Goal: Book appointment/travel/reservation

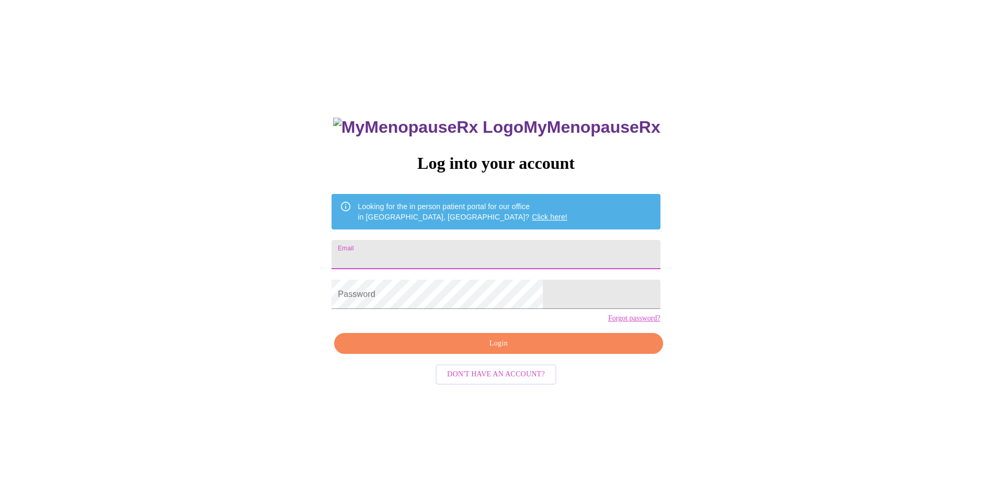
click at [419, 247] on input "Email" at bounding box center [496, 254] width 329 height 29
type input "[EMAIL_ADDRESS][DOMAIN_NAME]"
click at [444, 351] on span "Login" at bounding box center [498, 343] width 304 height 13
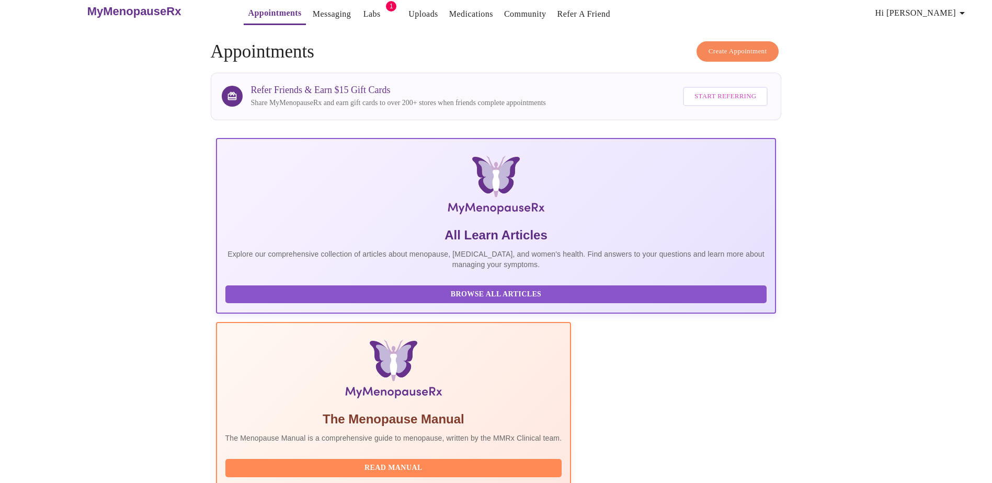
scroll to position [209, 0]
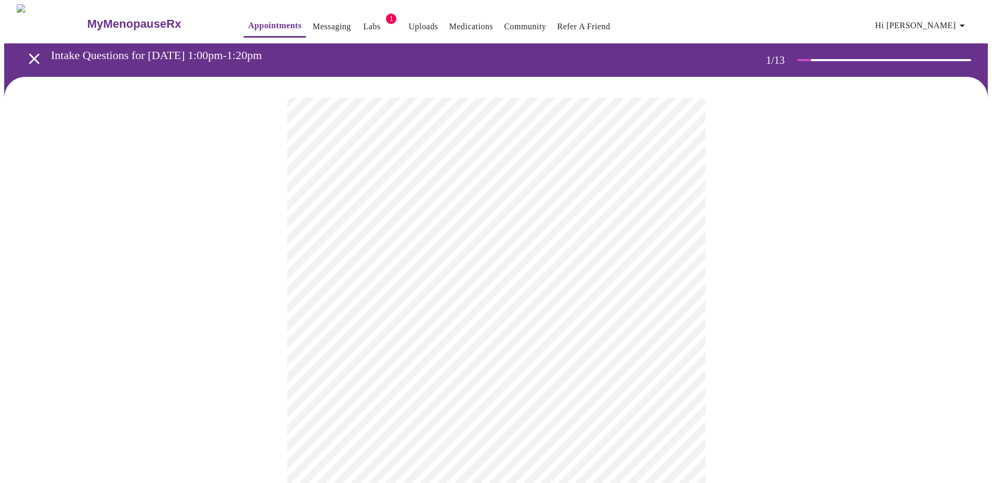
click at [391, 233] on body "MyMenopauseRx Appointments Messaging Labs 1 Uploads Medications Community Refer…" at bounding box center [496, 482] width 984 height 956
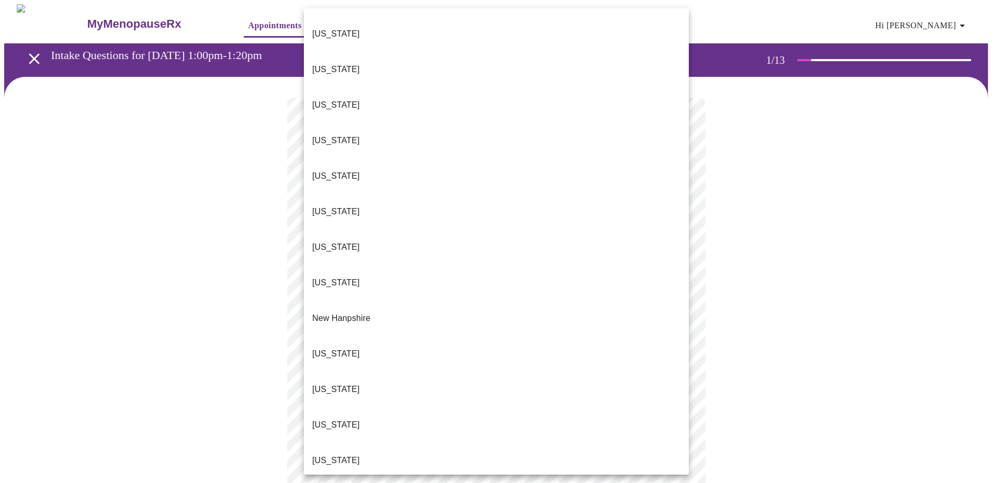
scroll to position [902, 0]
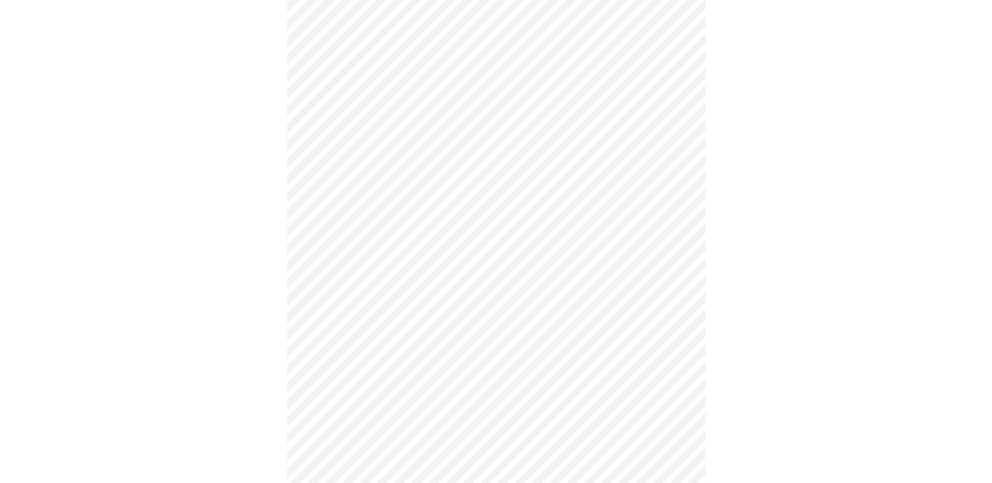
scroll to position [152, 0]
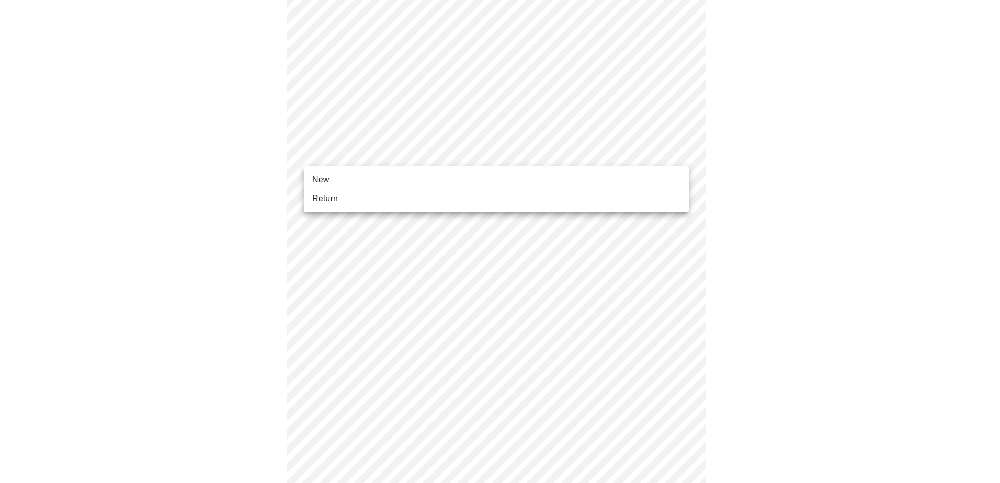
click at [402, 150] on body "MyMenopauseRx Appointments Messaging Labs 1 Uploads Medications Community Refer…" at bounding box center [500, 327] width 992 height 950
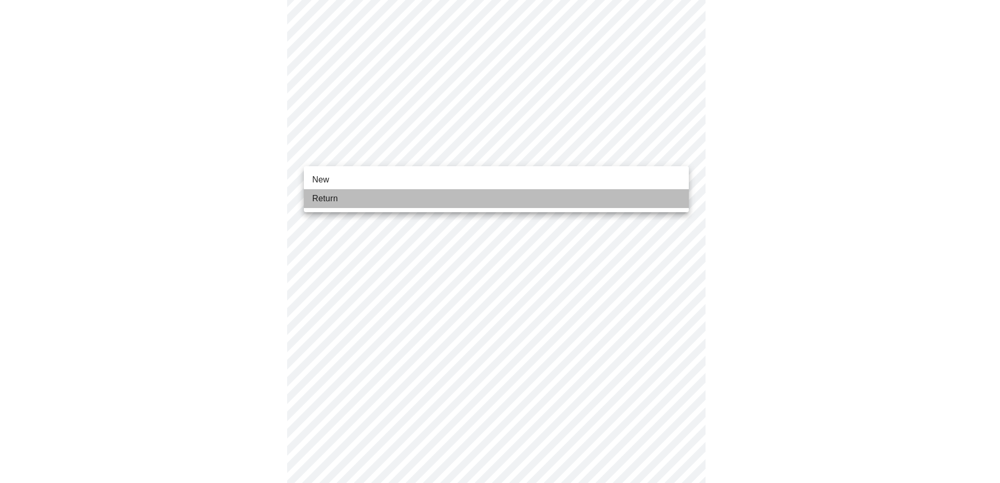
click at [390, 194] on li "Return" at bounding box center [496, 198] width 385 height 19
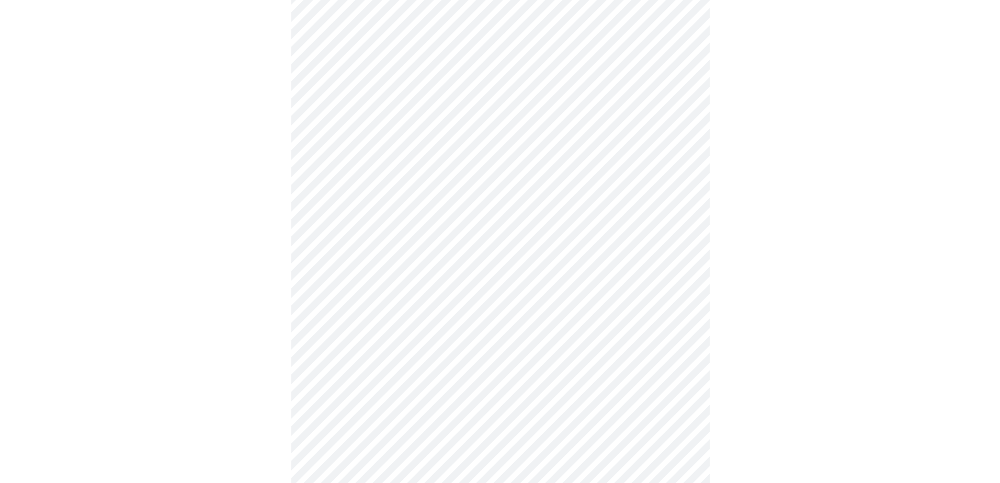
scroll to position [0, 0]
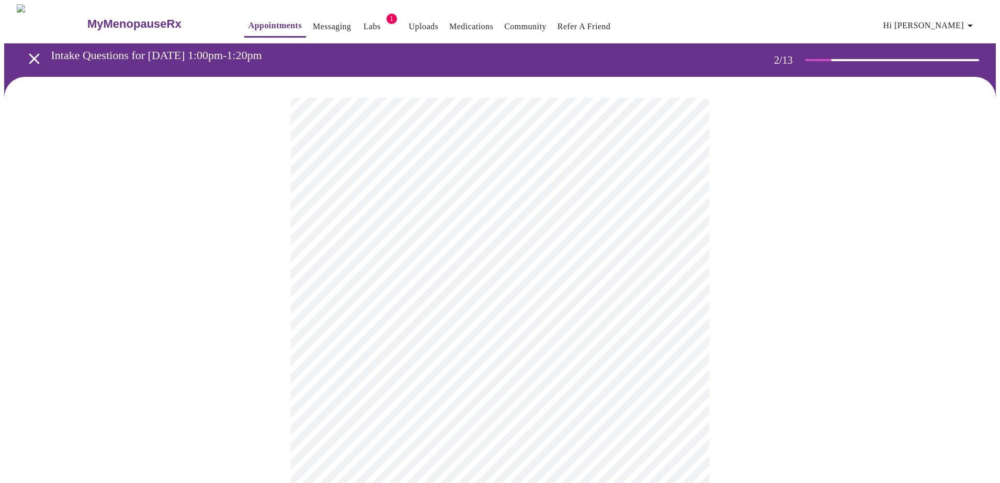
click at [501, 220] on body "MyMenopauseRx Appointments Messaging Labs 1 Uploads Medications Community Refer…" at bounding box center [500, 318] width 992 height 629
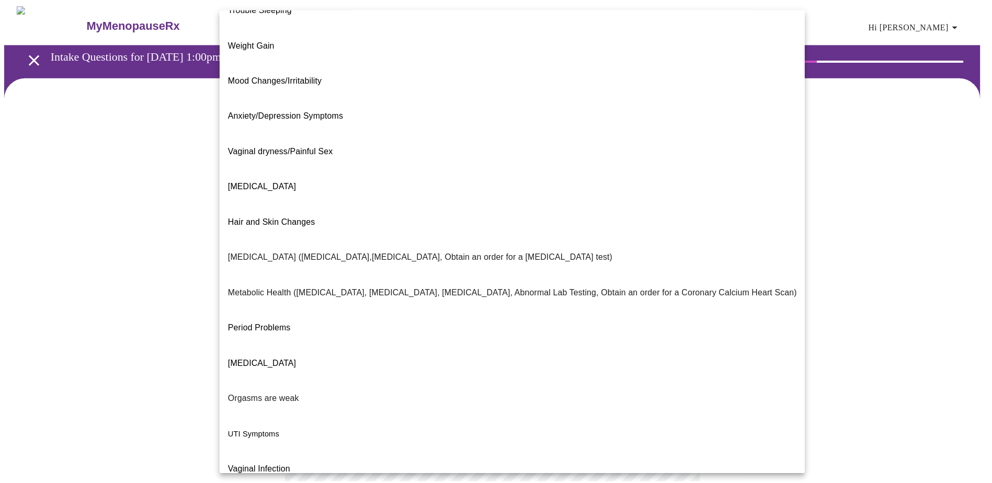
scroll to position [59, 0]
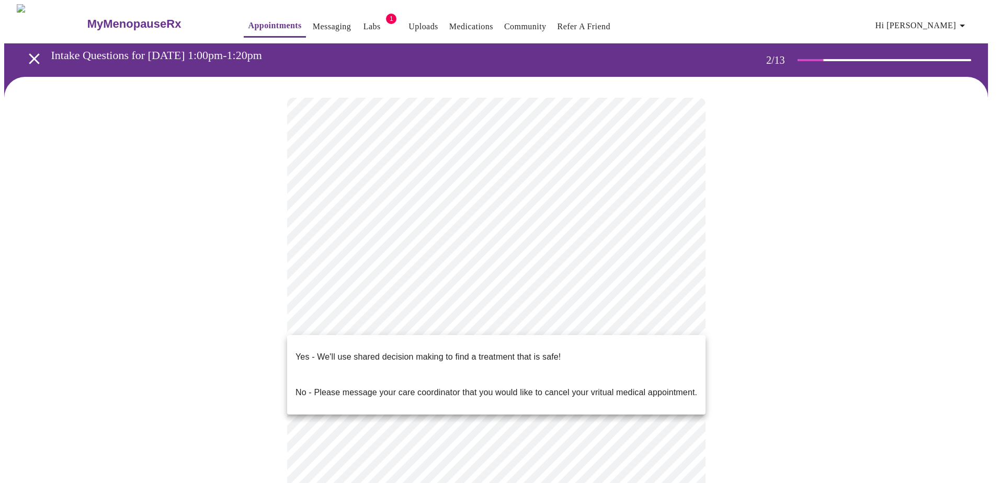
click at [355, 330] on body "MyMenopauseRx Appointments Messaging Labs 1 Uploads Medications Community Refer…" at bounding box center [500, 315] width 992 height 623
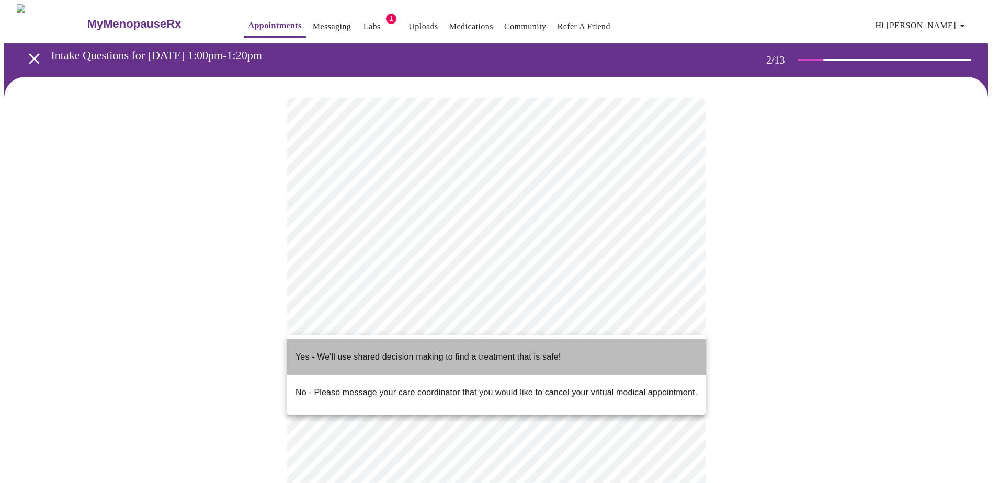
click at [357, 351] on p "Yes - We'll use shared decision making to find a treatment that is safe!" at bounding box center [428, 357] width 265 height 13
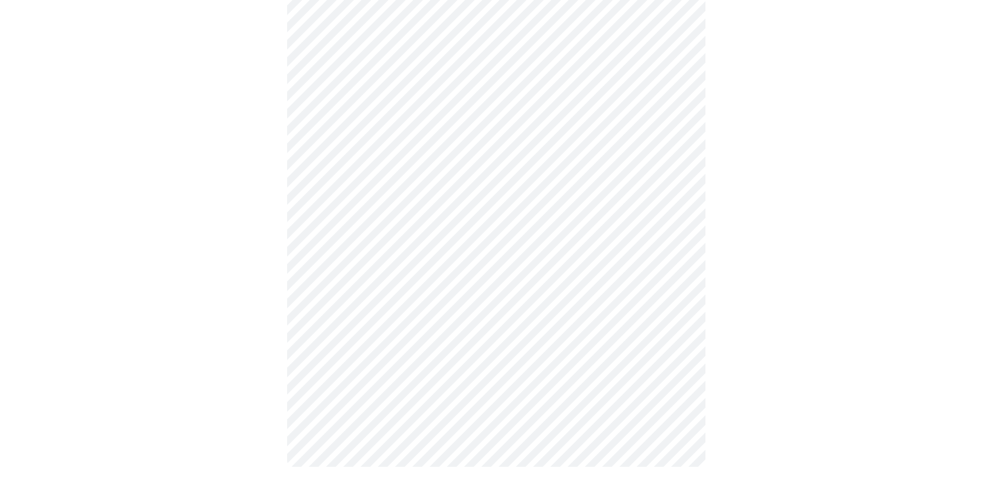
scroll to position [0, 0]
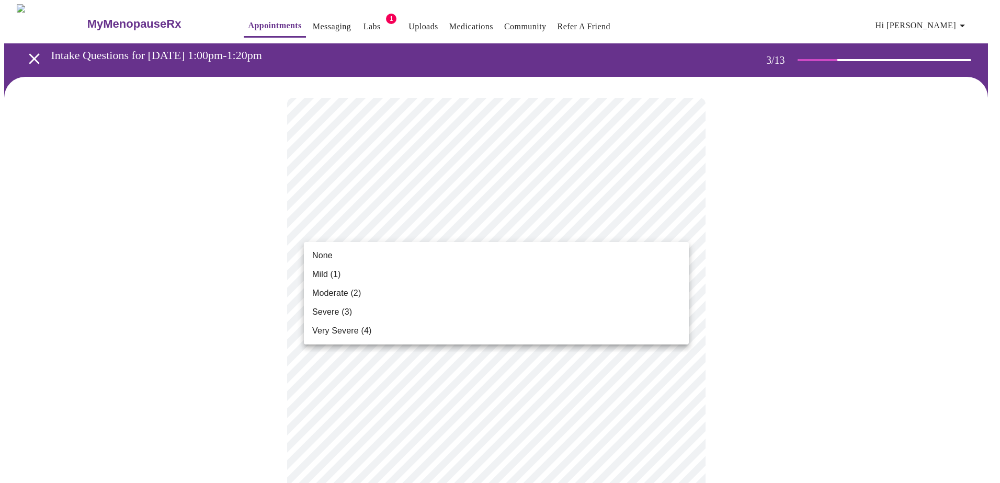
drag, startPoint x: 415, startPoint y: 281, endPoint x: 416, endPoint y: 275, distance: 5.8
click at [416, 275] on li "Mild (1)" at bounding box center [496, 274] width 385 height 19
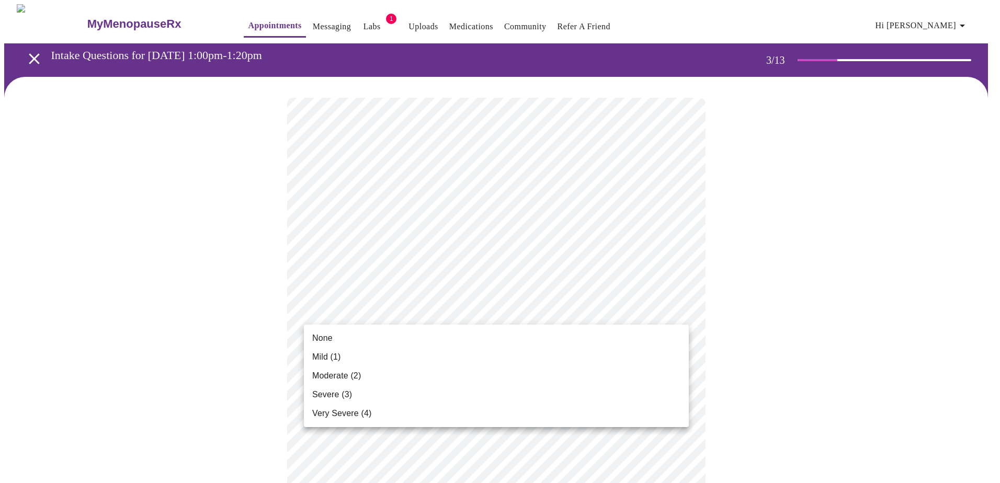
click at [399, 335] on li "None" at bounding box center [496, 338] width 385 height 19
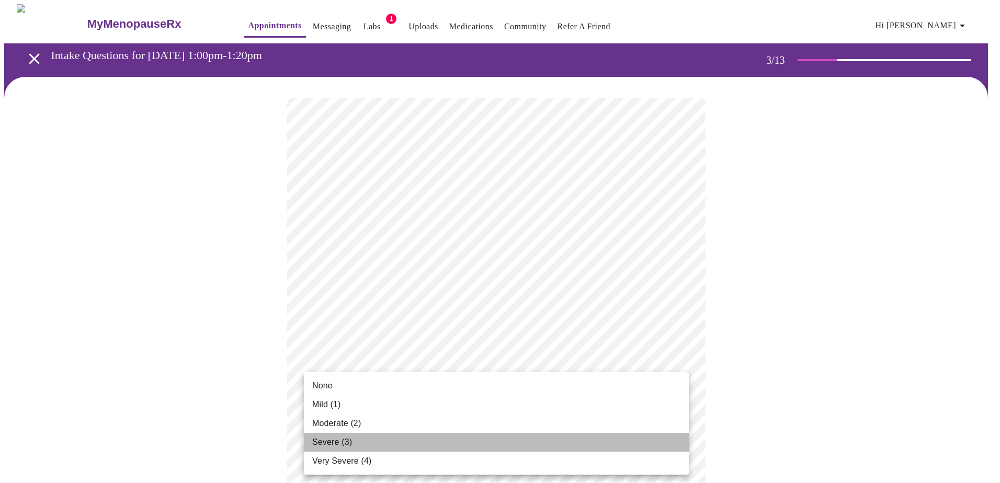
click at [391, 442] on li "Severe (3)" at bounding box center [496, 442] width 385 height 19
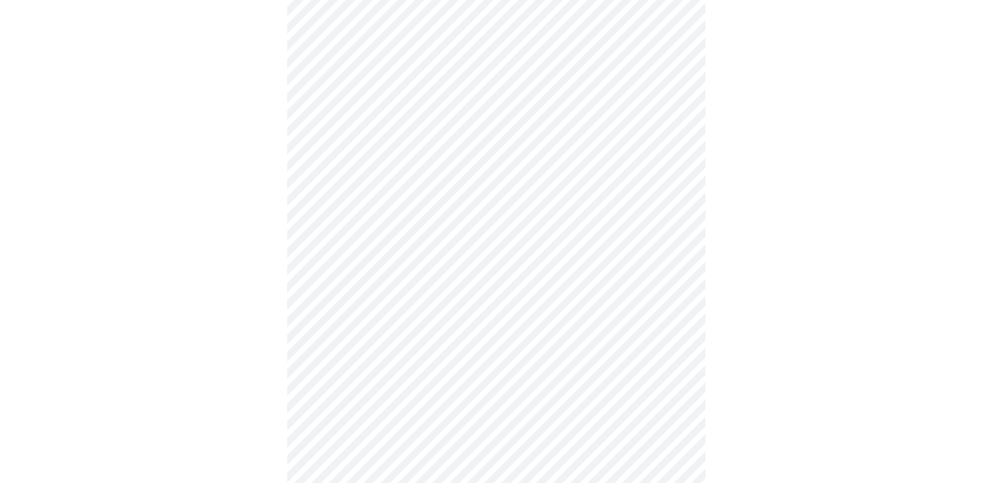
scroll to position [157, 0]
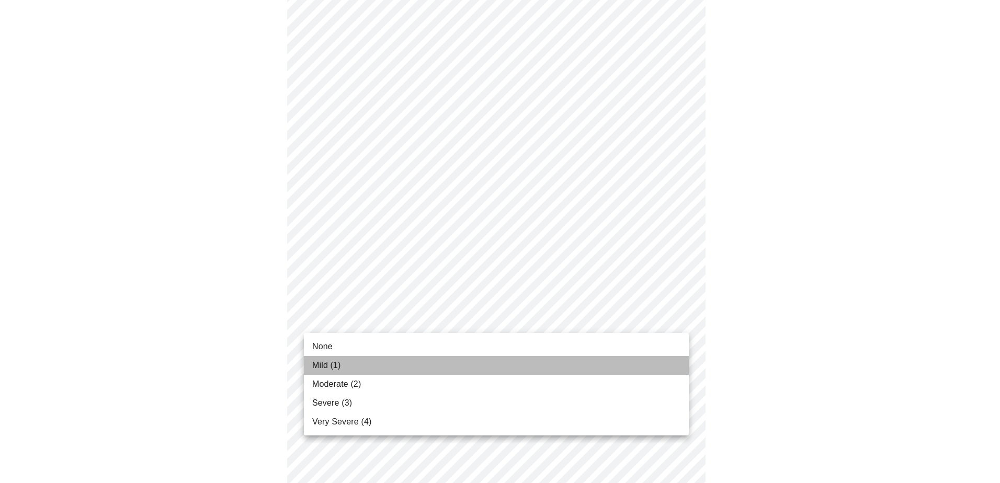
click at [334, 366] on span "Mild (1)" at bounding box center [326, 365] width 29 height 13
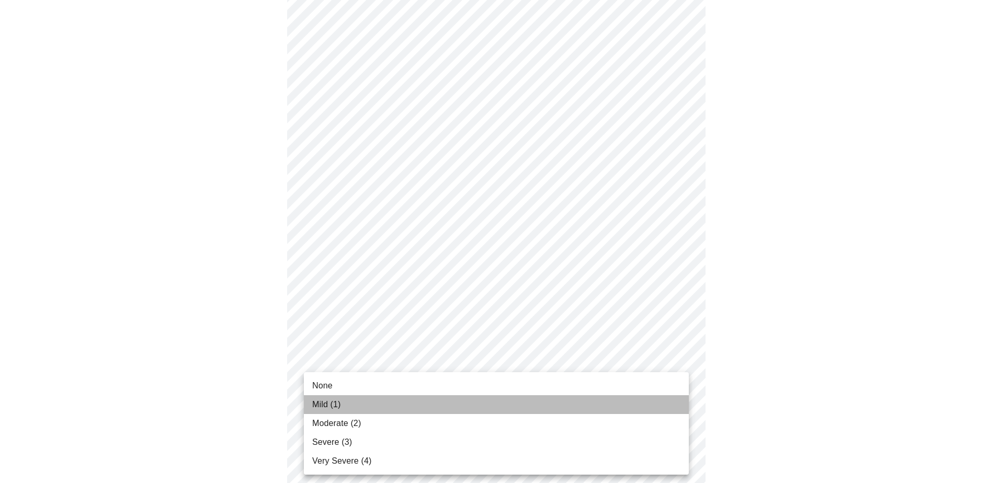
click at [349, 405] on li "Mild (1)" at bounding box center [496, 405] width 385 height 19
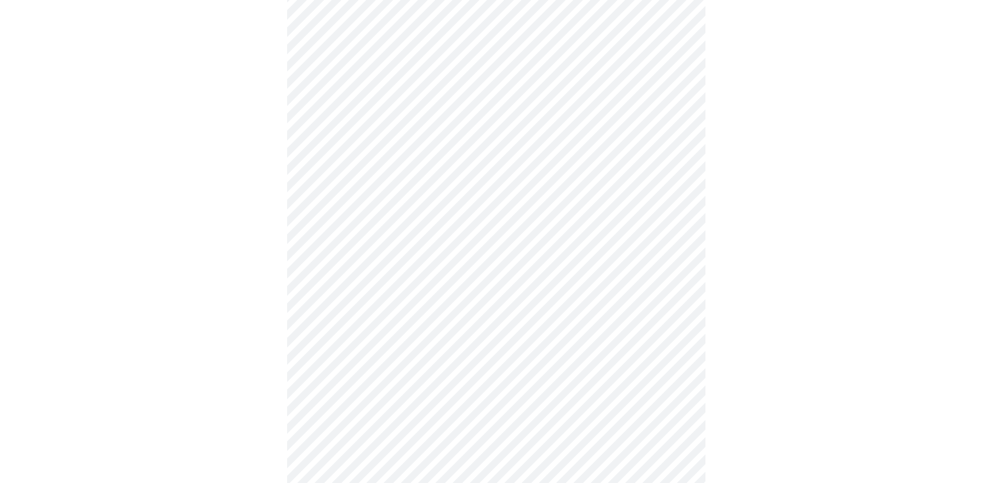
scroll to position [314, 0]
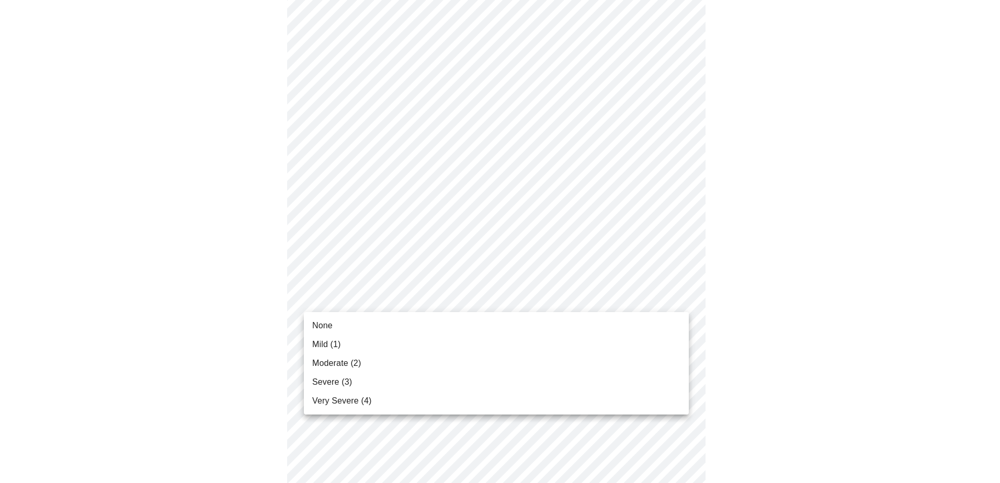
click at [425, 296] on body "MyMenopauseRx Appointments Messaging Labs 1 Uploads Medications Community Refer…" at bounding box center [500, 349] width 992 height 1318
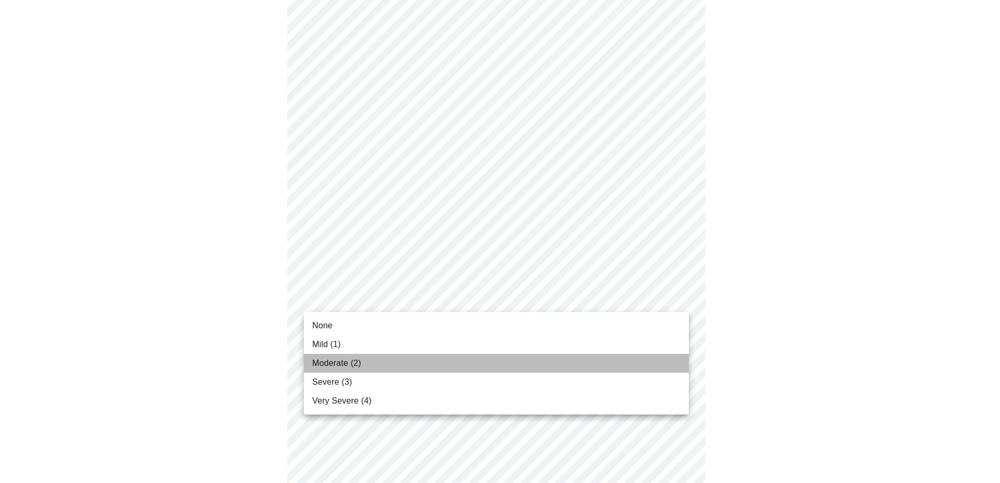
click at [391, 365] on li "Moderate (2)" at bounding box center [496, 363] width 385 height 19
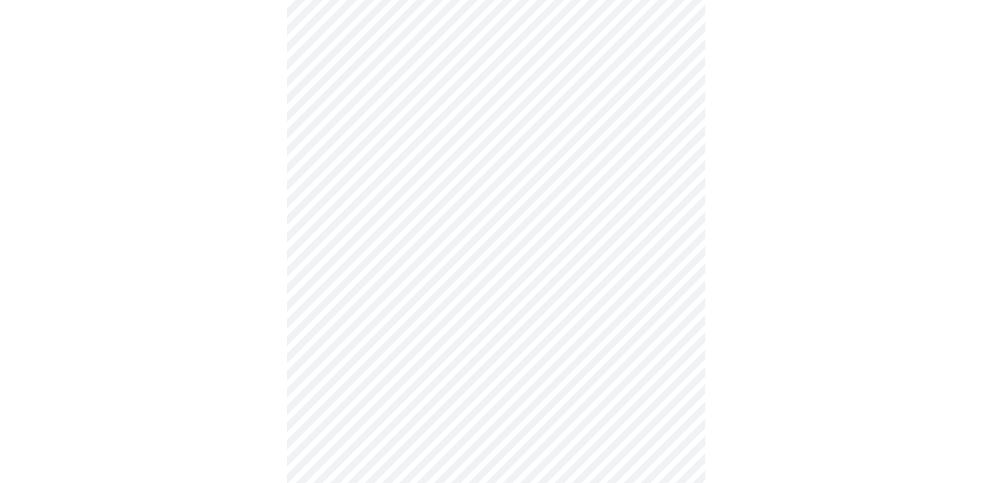
click at [404, 377] on body "MyMenopauseRx Appointments Messaging Labs 1 Uploads Medications Community Refer…" at bounding box center [496, 342] width 984 height 1304
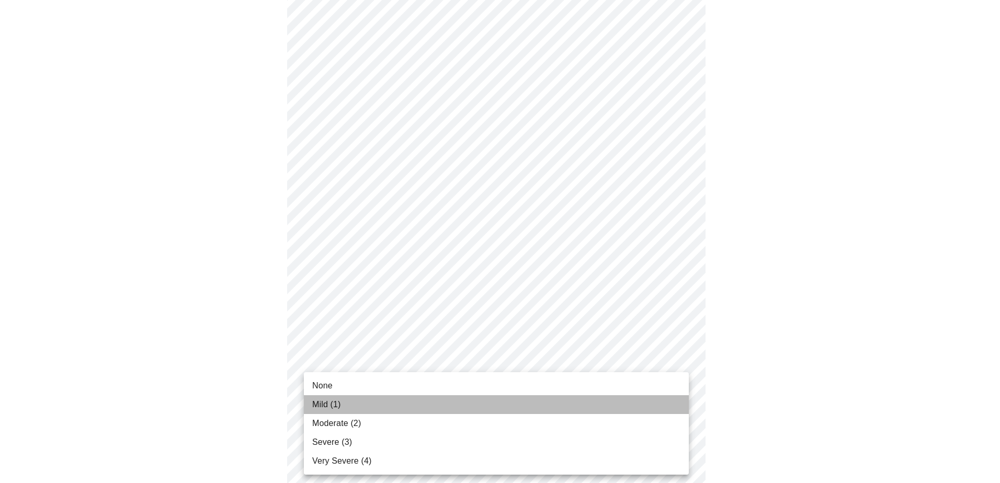
click at [395, 402] on li "Mild (1)" at bounding box center [496, 405] width 385 height 19
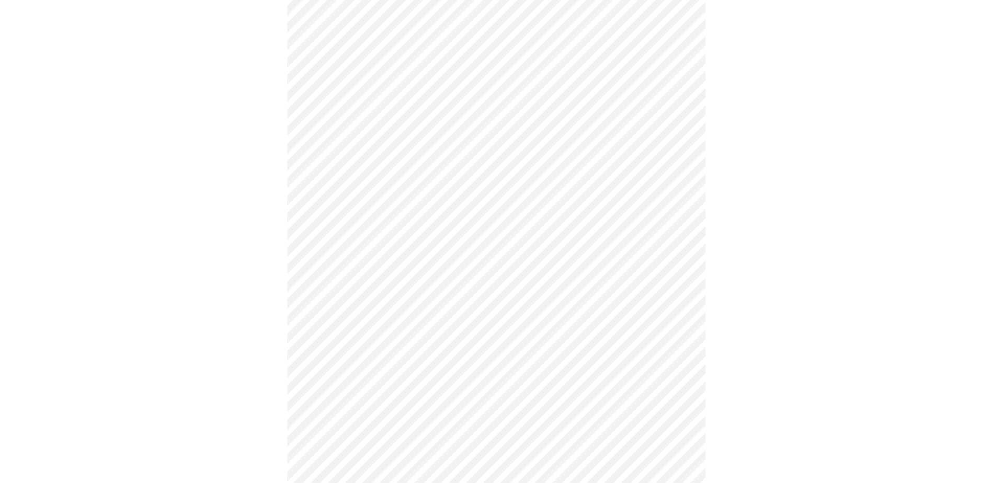
scroll to position [471, 0]
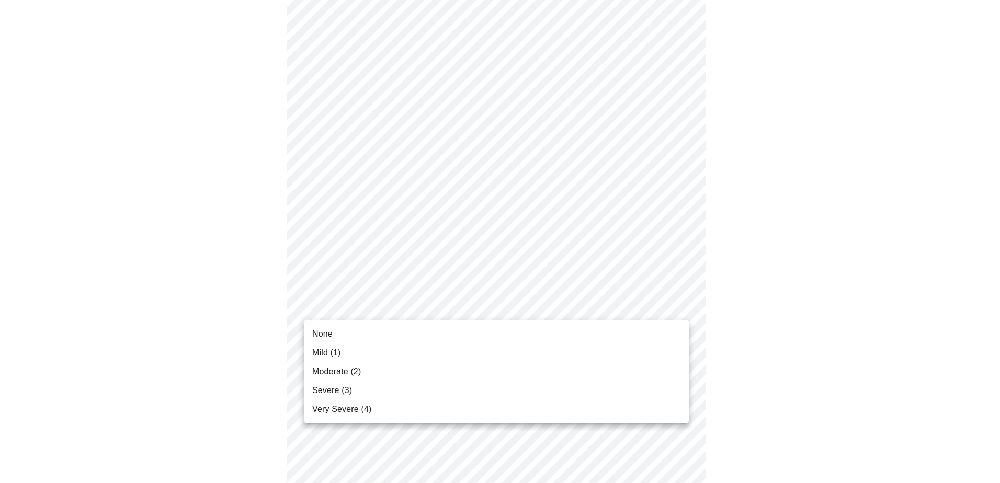
click at [459, 301] on body "MyMenopauseRx Appointments Messaging Labs 1 Uploads Medications Community Refer…" at bounding box center [500, 177] width 992 height 1289
click at [442, 328] on li "None" at bounding box center [496, 334] width 385 height 19
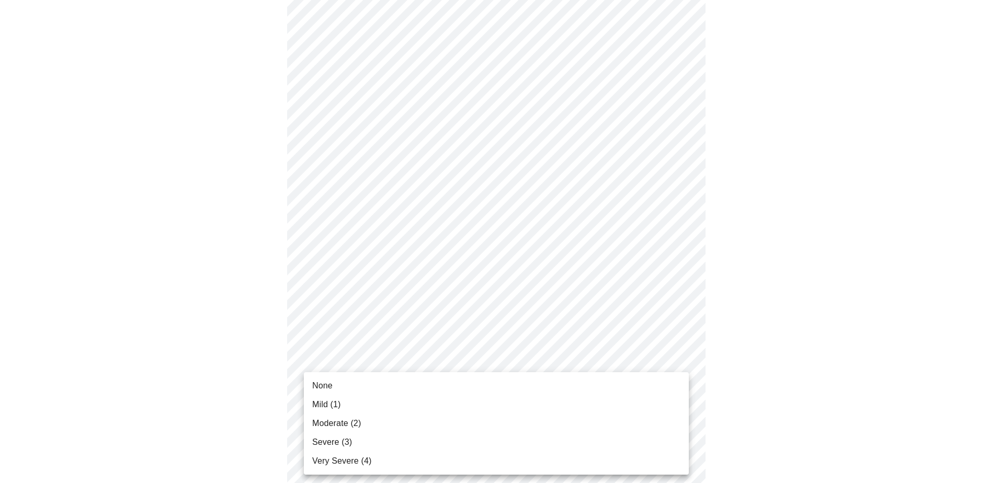
click at [411, 388] on body "MyMenopauseRx Appointments Messaging Labs 1 Uploads Medications Community Refer…" at bounding box center [500, 170] width 992 height 1274
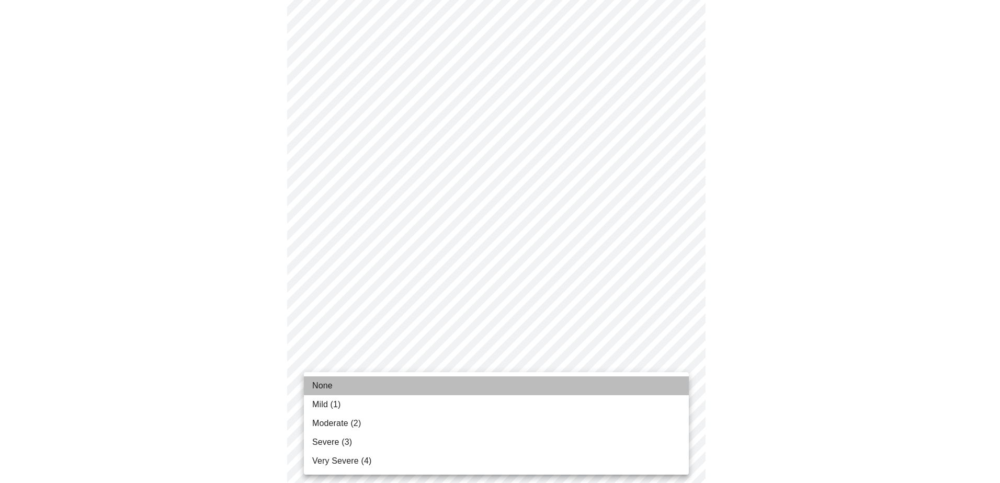
click at [412, 382] on li "None" at bounding box center [496, 386] width 385 height 19
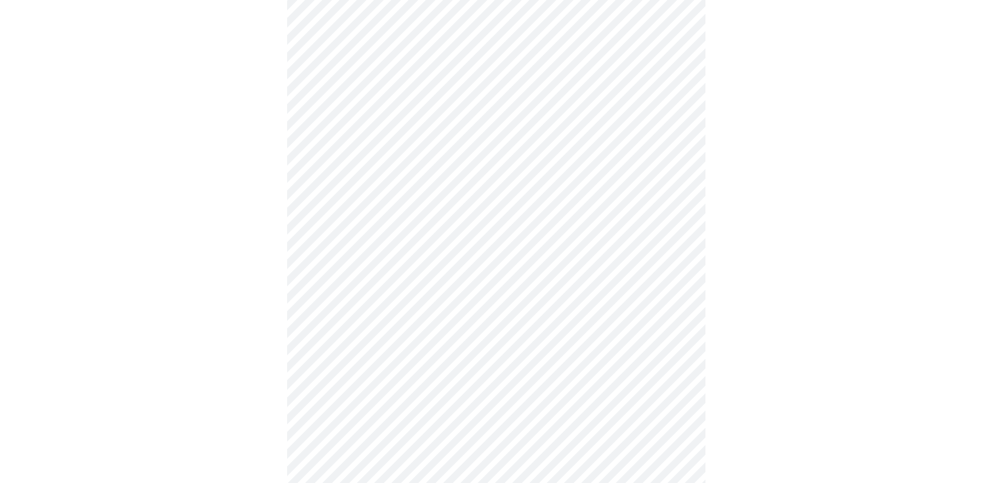
scroll to position [628, 0]
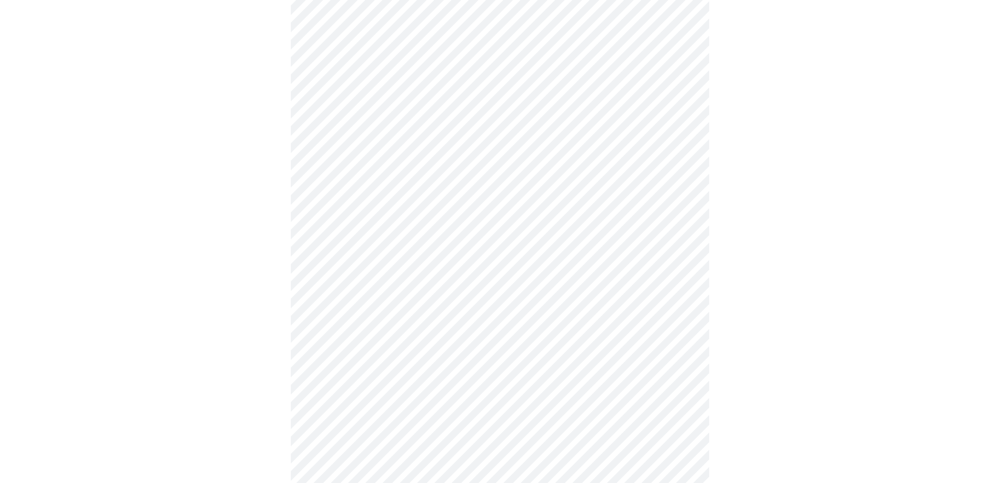
click at [433, 317] on body "MyMenopauseRx Appointments Messaging Labs 1 Uploads Medications Community Refer…" at bounding box center [500, 6] width 992 height 1260
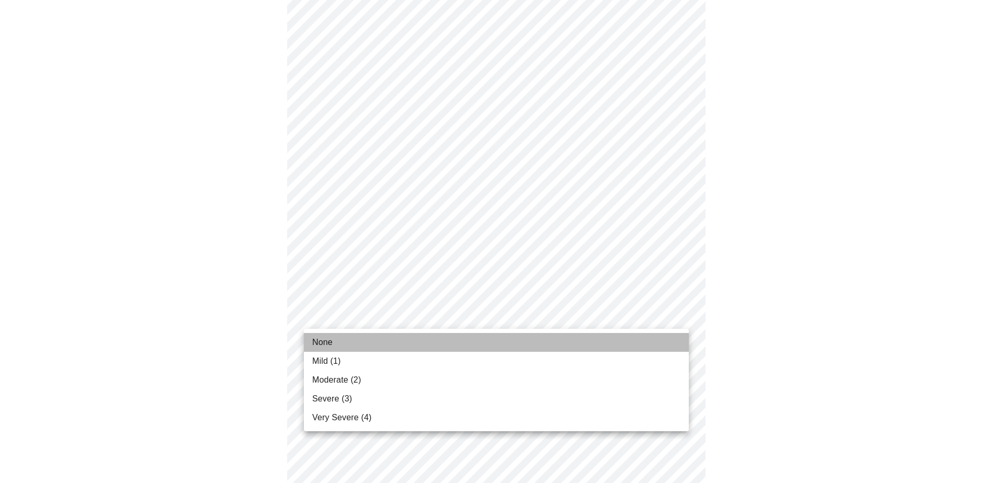
click at [417, 341] on li "None" at bounding box center [496, 342] width 385 height 19
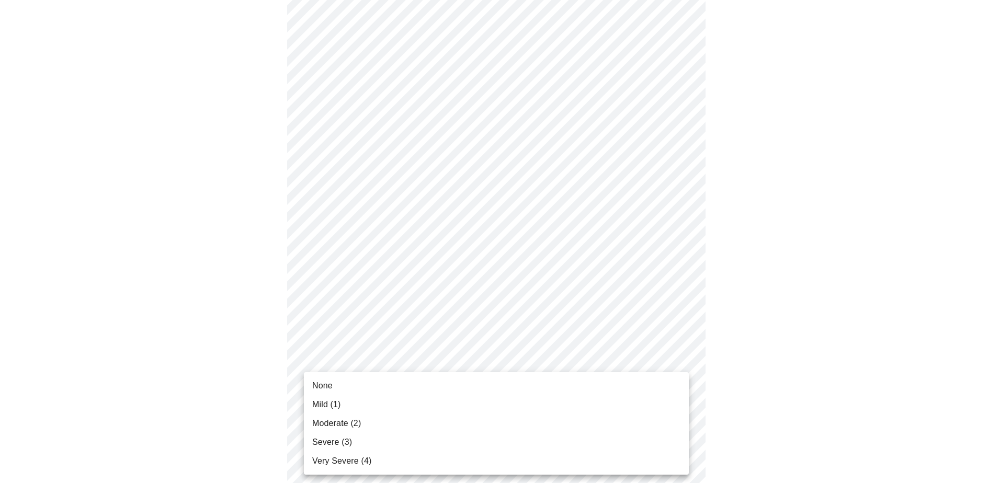
click at [405, 419] on li "Moderate (2)" at bounding box center [496, 423] width 385 height 19
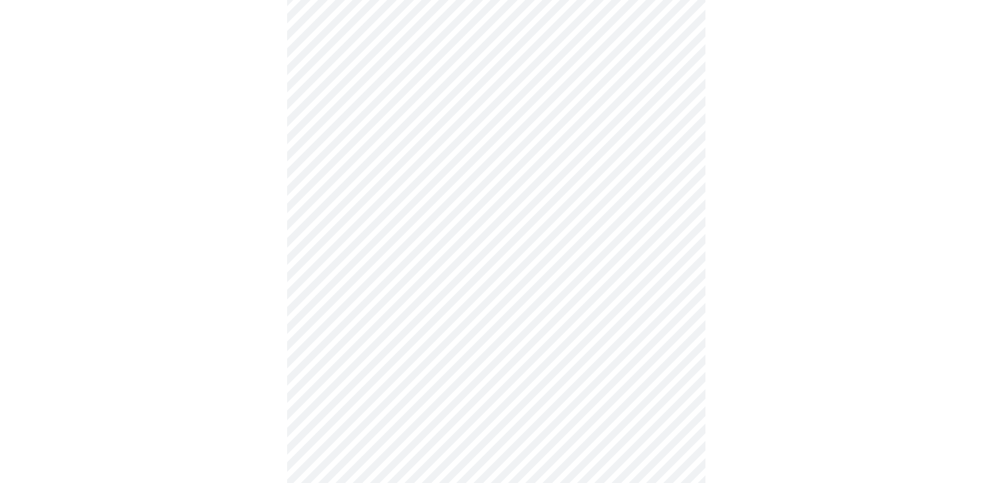
scroll to position [314, 0]
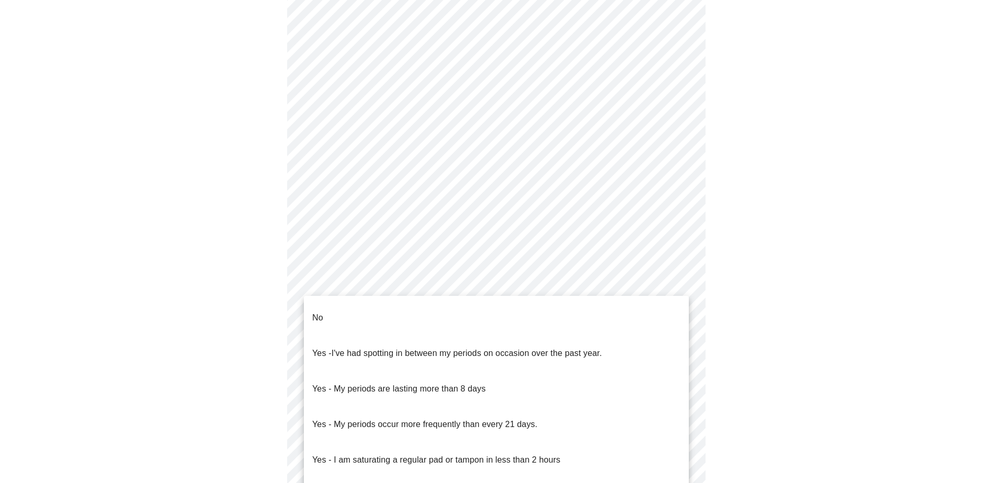
click at [458, 286] on body "MyMenopauseRx Appointments Messaging Labs 1 Uploads Medications Community Refer…" at bounding box center [500, 185] width 992 height 990
click at [374, 306] on li "No" at bounding box center [496, 318] width 385 height 36
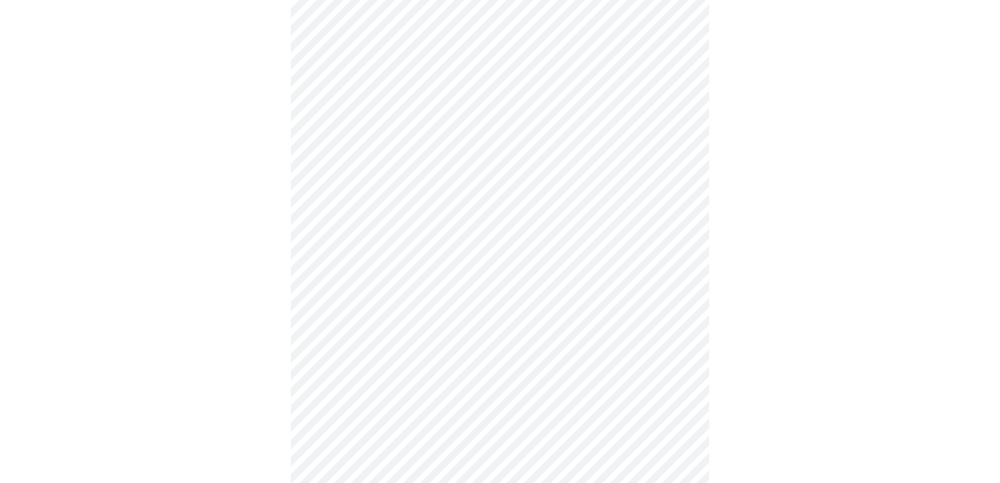
click at [385, 359] on body "MyMenopauseRx Appointments Messaging Labs 1 Uploads Medications Community Refer…" at bounding box center [500, 182] width 992 height 984
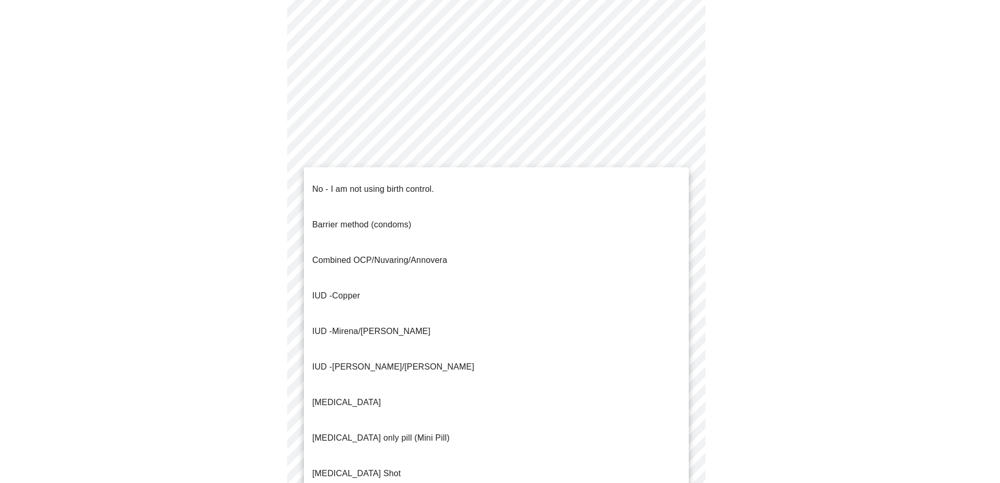
click at [342, 183] on p "No - I am not using birth control." at bounding box center [373, 189] width 122 height 13
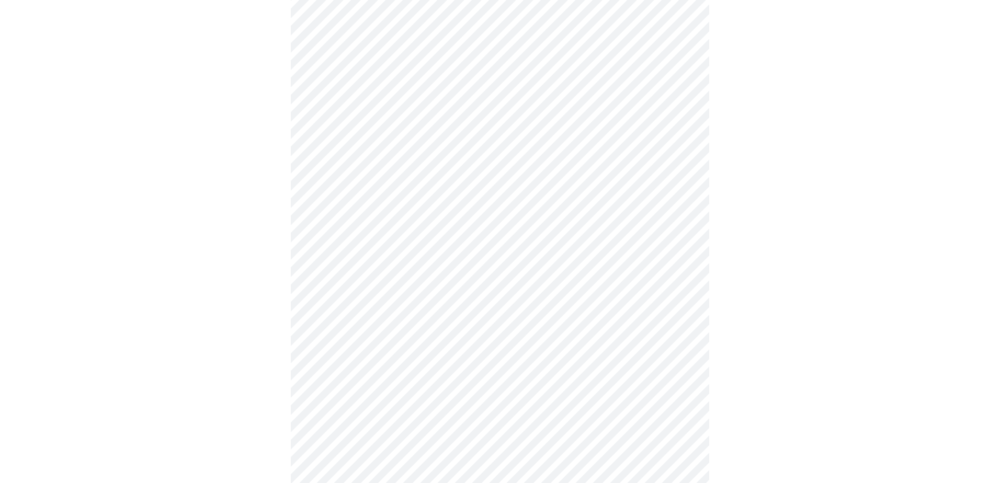
click at [358, 430] on body "MyMenopauseRx Appointments Messaging Labs 1 Uploads Medications Community Refer…" at bounding box center [500, 179] width 992 height 978
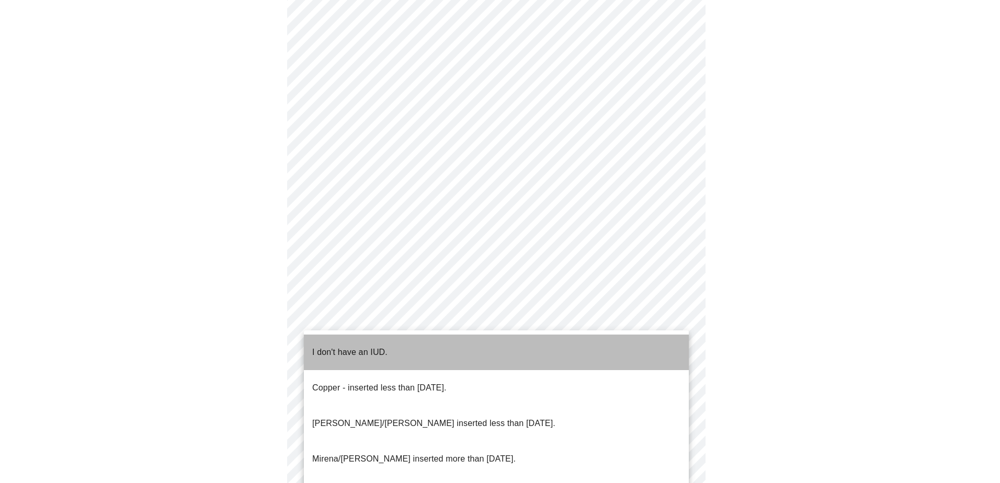
click at [360, 346] on p "I don't have an IUD." at bounding box center [349, 352] width 75 height 13
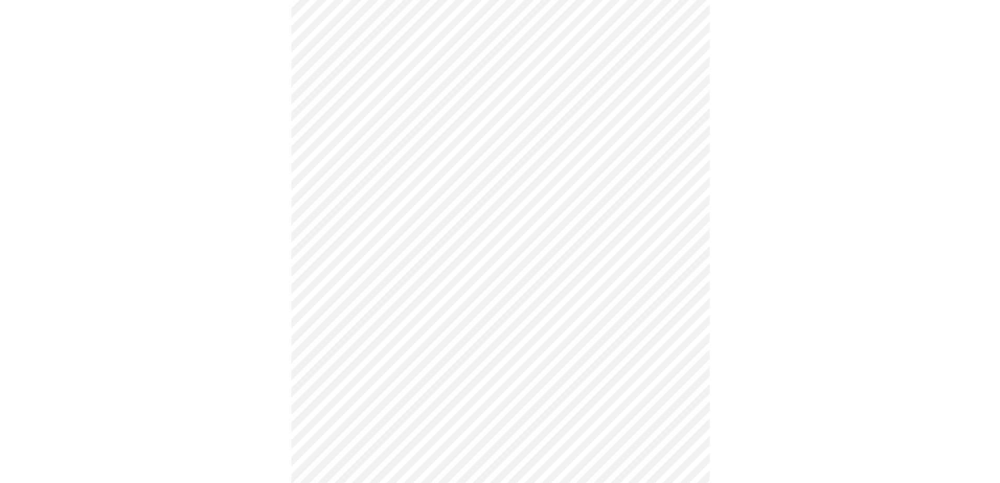
scroll to position [488, 0]
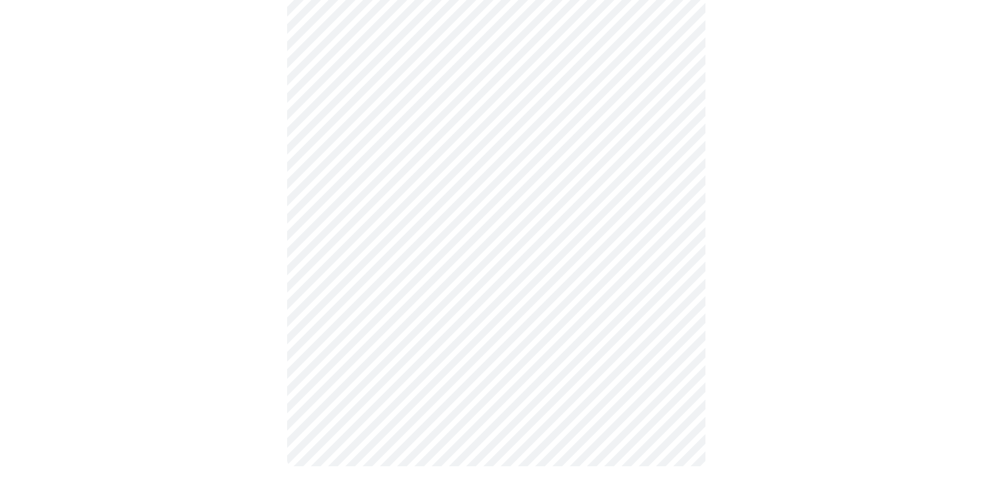
click at [378, 343] on body "MyMenopauseRx Appointments Messaging Labs 1 Uploads Medications Community Refer…" at bounding box center [496, 2] width 984 height 972
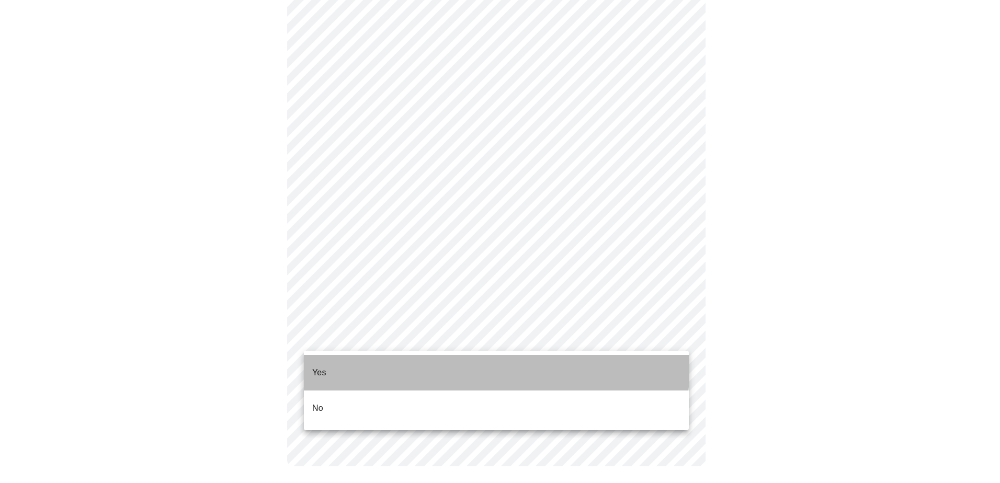
click at [372, 362] on li "Yes" at bounding box center [496, 373] width 385 height 36
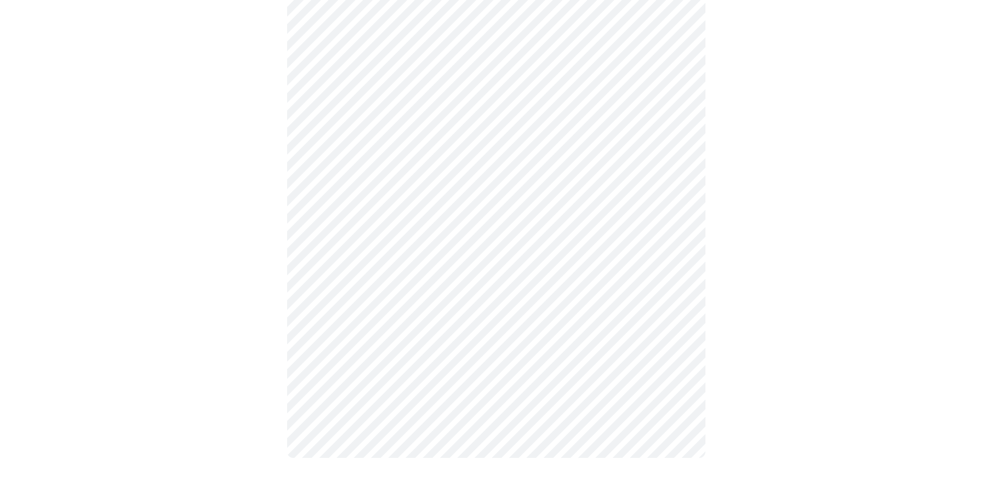
scroll to position [0, 0]
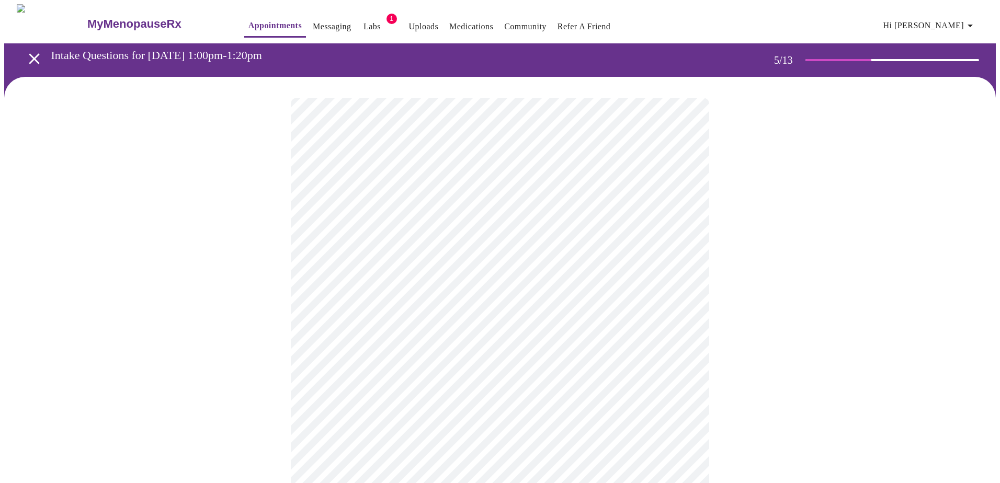
click at [526, 365] on body "MyMenopauseRx Appointments Messaging Labs 1 Uploads Medications Community Refer…" at bounding box center [500, 390] width 992 height 773
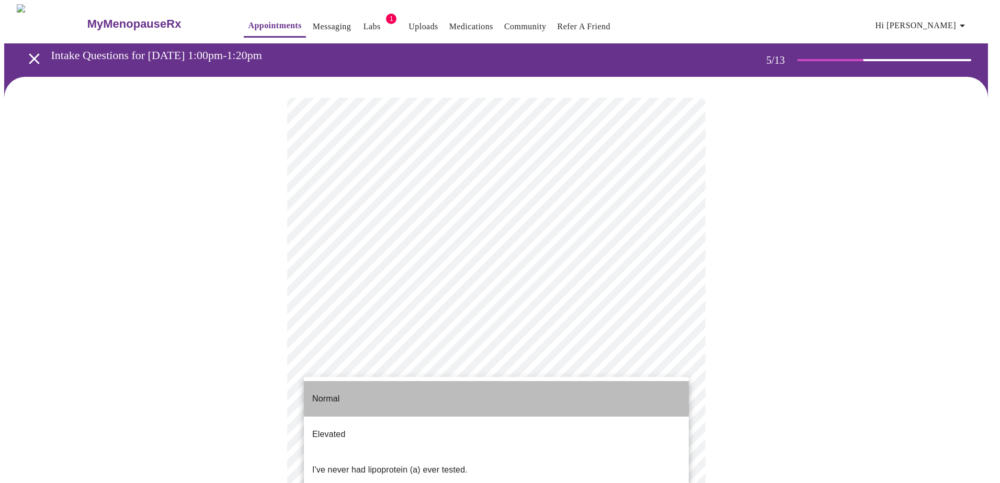
click at [506, 385] on li "Normal" at bounding box center [496, 399] width 385 height 36
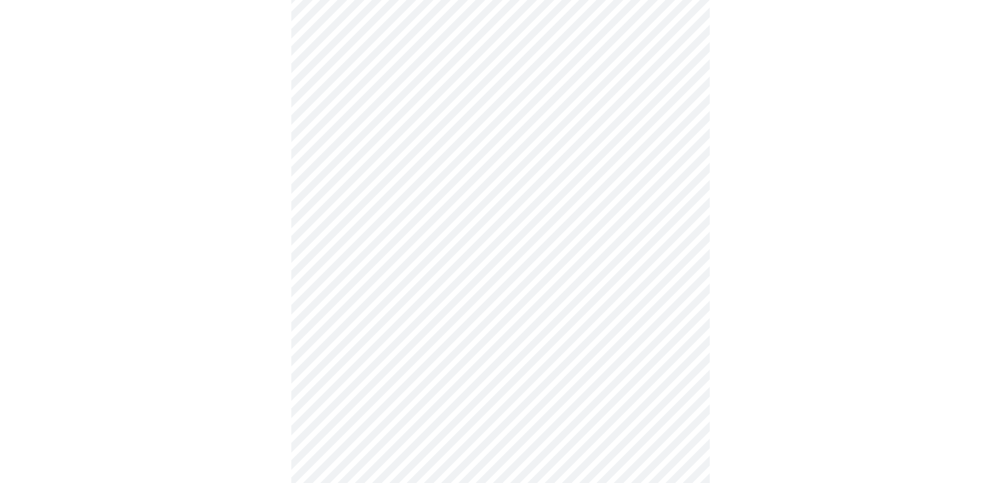
scroll to position [2849, 0]
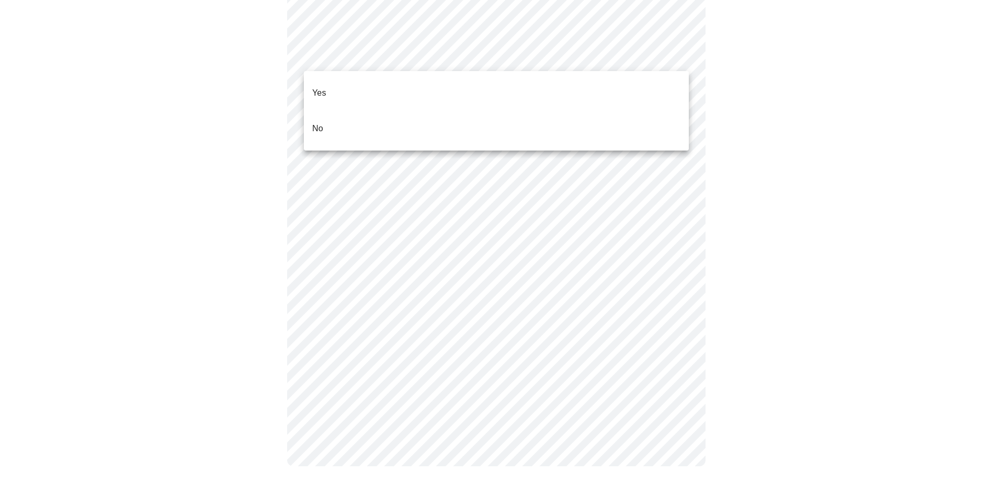
click at [398, 116] on li "No" at bounding box center [496, 129] width 385 height 36
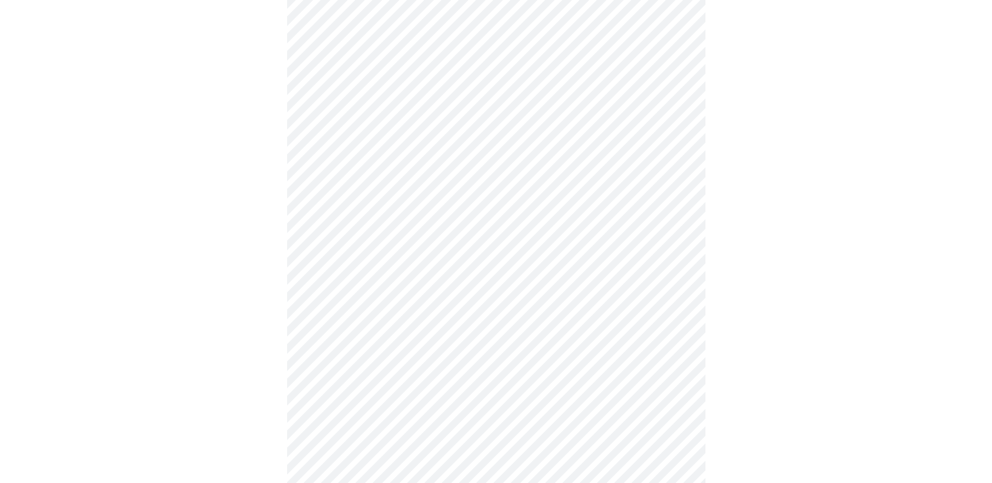
scroll to position [2738, 0]
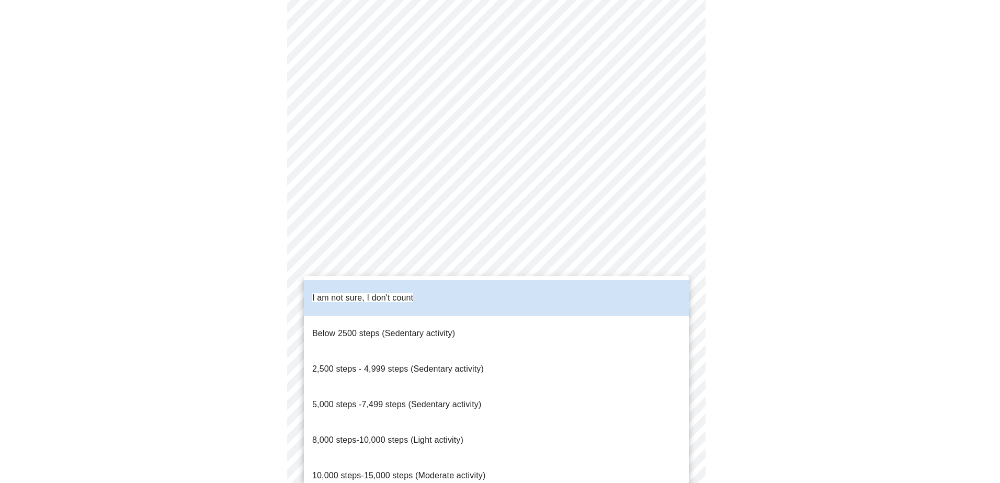
click at [827, 368] on div at bounding box center [500, 241] width 1000 height 483
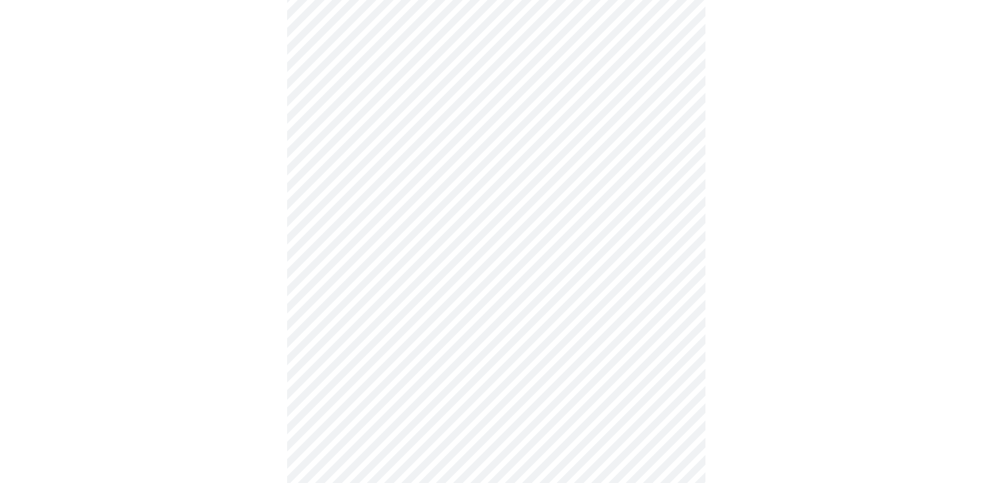
scroll to position [0, 0]
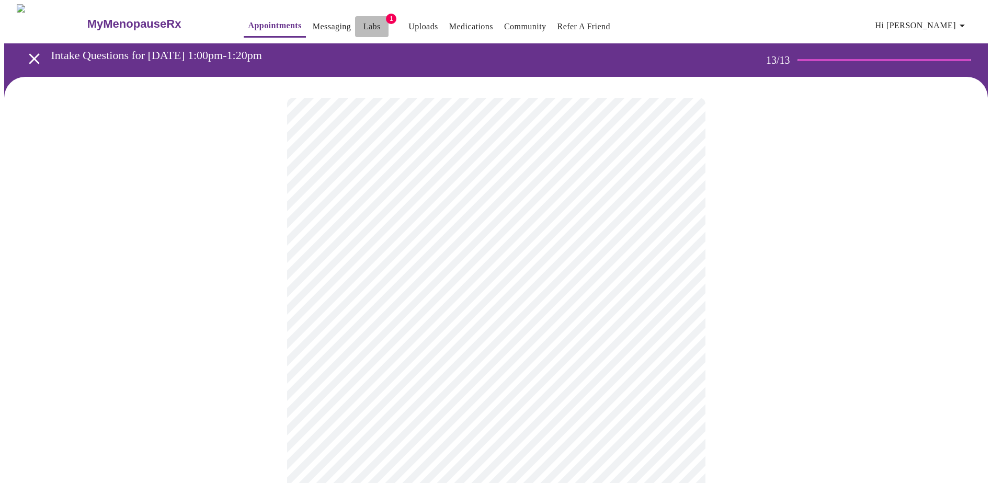
click at [364, 19] on link "Labs" at bounding box center [372, 26] width 17 height 15
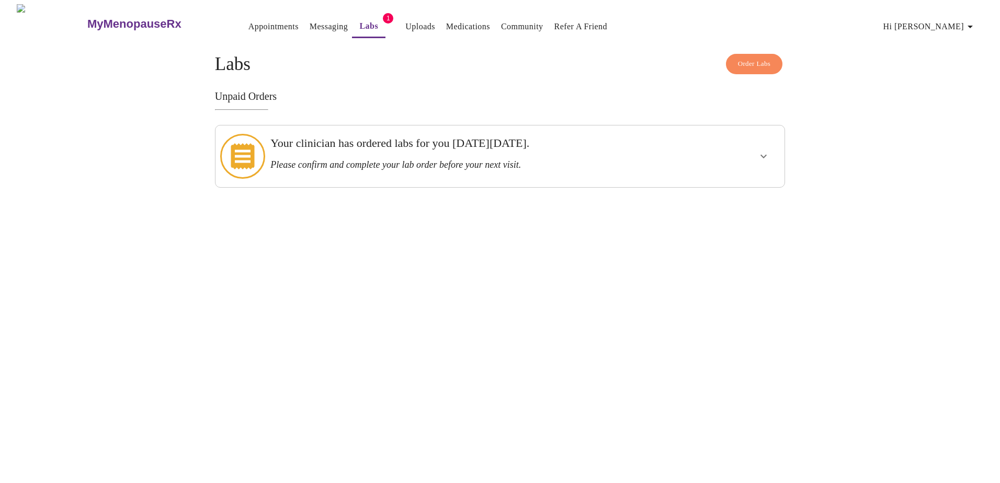
click at [405, 25] on link "Uploads" at bounding box center [420, 26] width 30 height 15
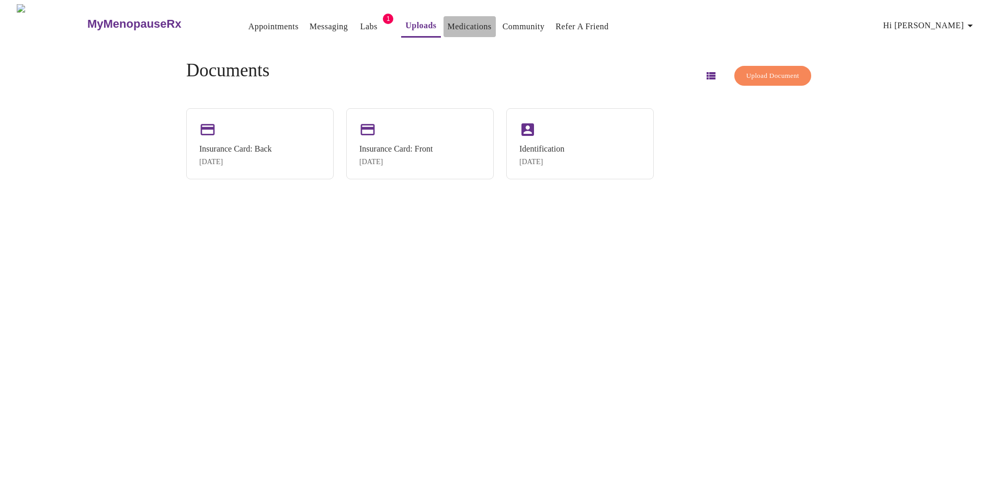
click at [449, 21] on link "Medications" at bounding box center [470, 26] width 44 height 15
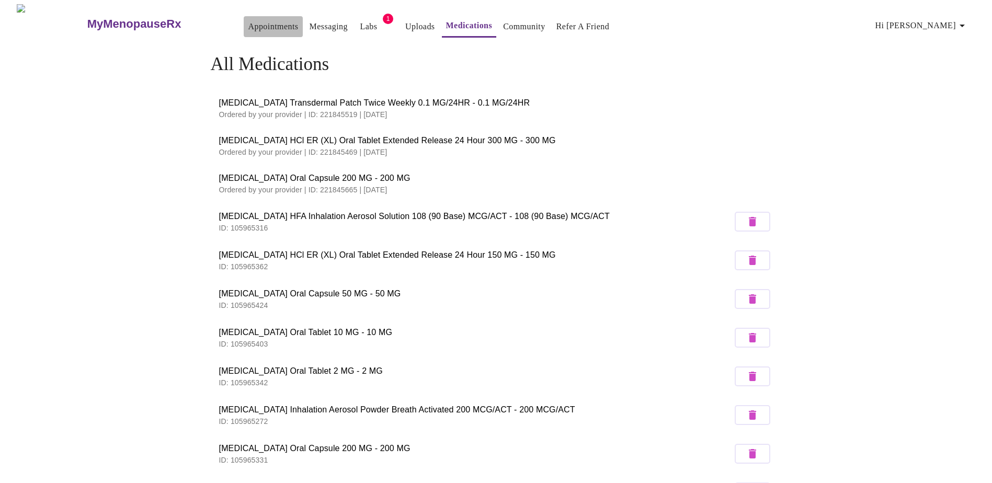
click at [248, 27] on link "Appointments" at bounding box center [273, 26] width 50 height 15
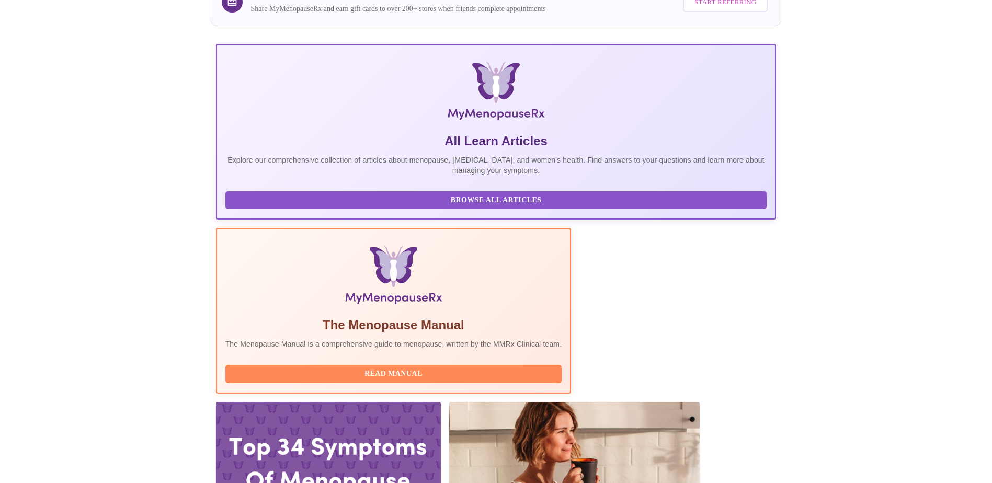
scroll to position [209, 0]
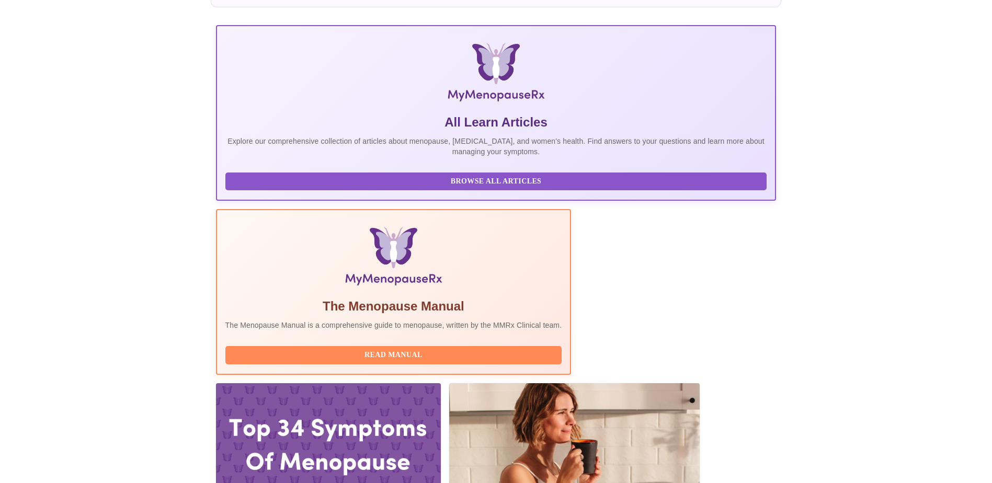
scroll to position [73, 0]
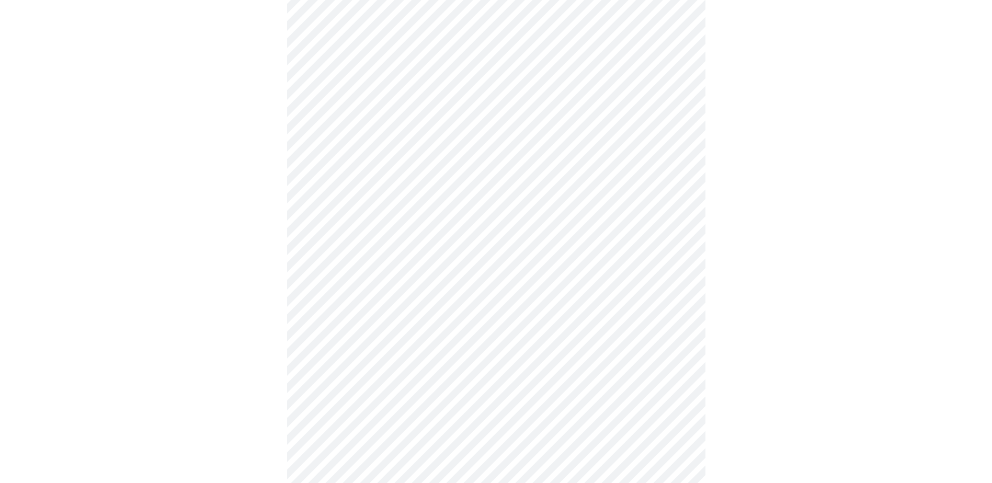
scroll to position [713, 0]
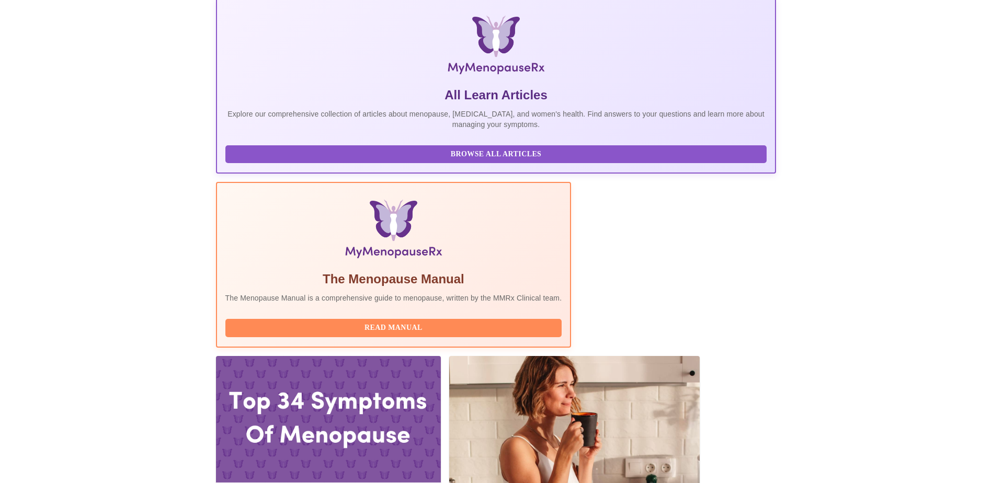
scroll to position [209, 0]
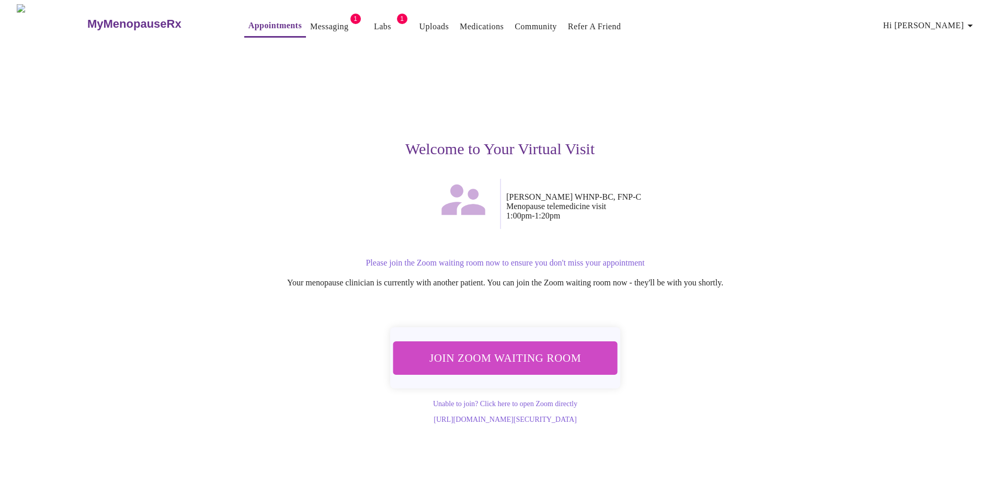
click at [517, 352] on span "Join Zoom Waiting Room" at bounding box center [505, 357] width 197 height 19
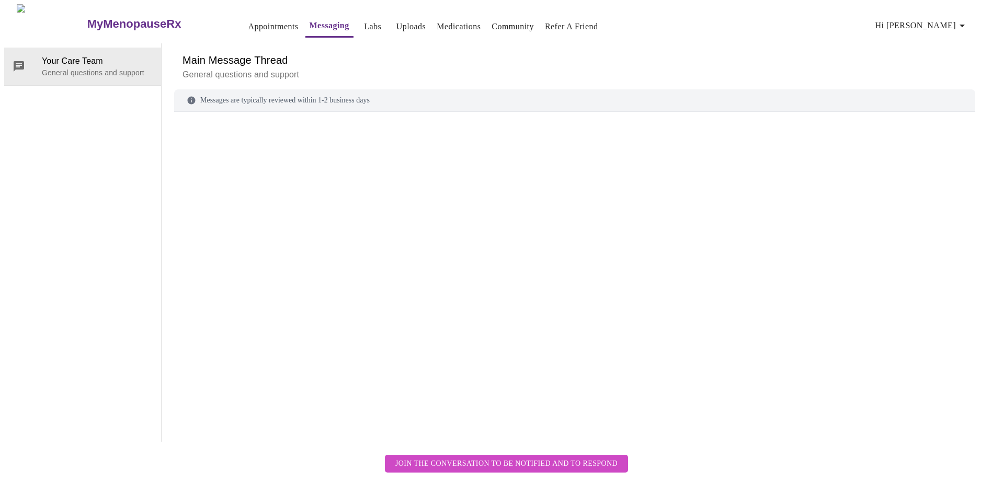
scroll to position [39, 0]
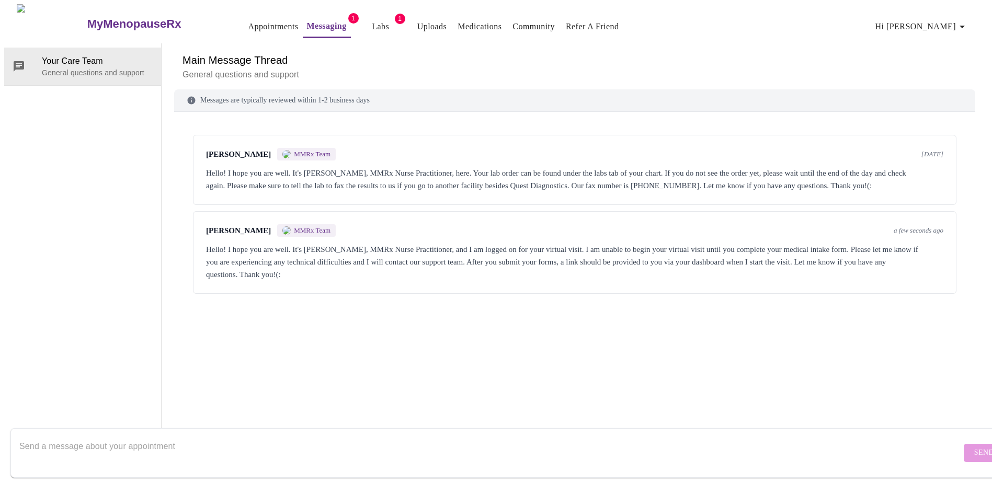
click at [364, 441] on textarea "Send a message about your appointment" at bounding box center [490, 452] width 942 height 33
click at [645, 436] on textarea "I completed it!" at bounding box center [490, 452] width 942 height 33
type textarea "I completed it! thanks"
click at [964, 450] on button "Send" at bounding box center [984, 453] width 41 height 18
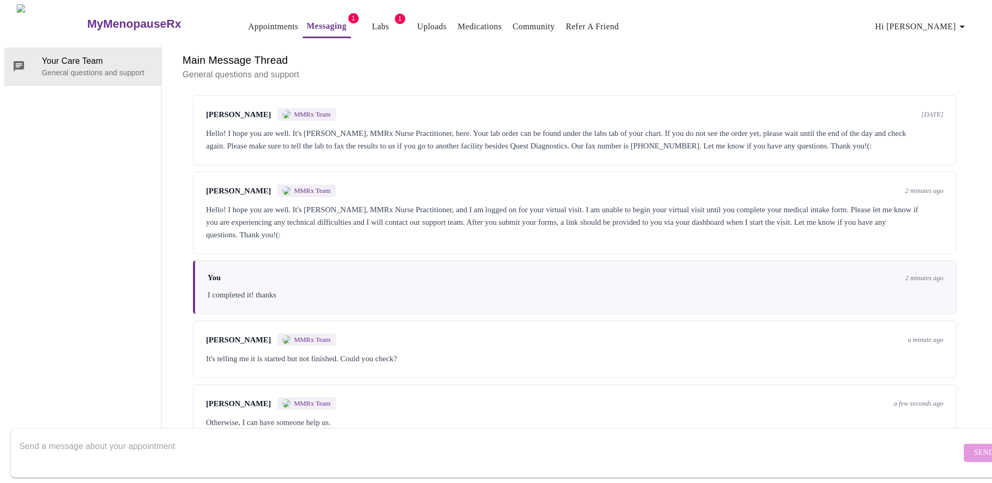
scroll to position [64, 0]
click at [347, 436] on textarea "Send a message about your appointment" at bounding box center [490, 452] width 942 height 33
click at [347, 436] on textarea "I just checked and I forgot to click a box" at bounding box center [490, 452] width 942 height 33
type textarea "I just checked and I forgot to click a box at the end"
